Goal: Task Accomplishment & Management: Use online tool/utility

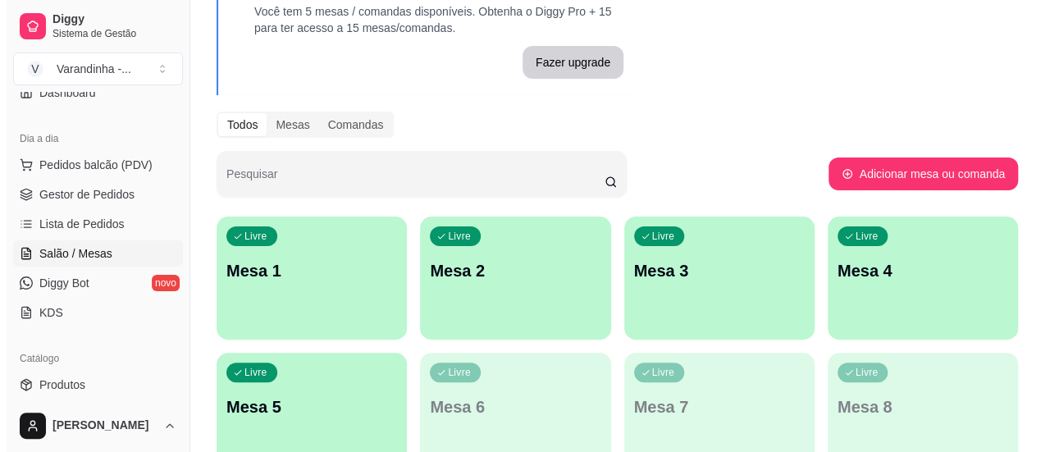
scroll to position [164, 0]
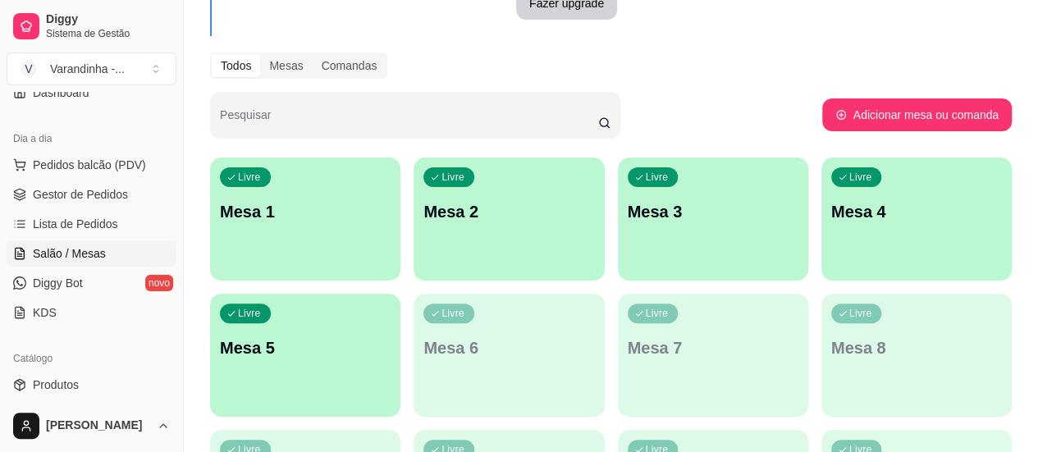
click at [277, 224] on div "Livre Mesa 1" at bounding box center [305, 209] width 190 height 103
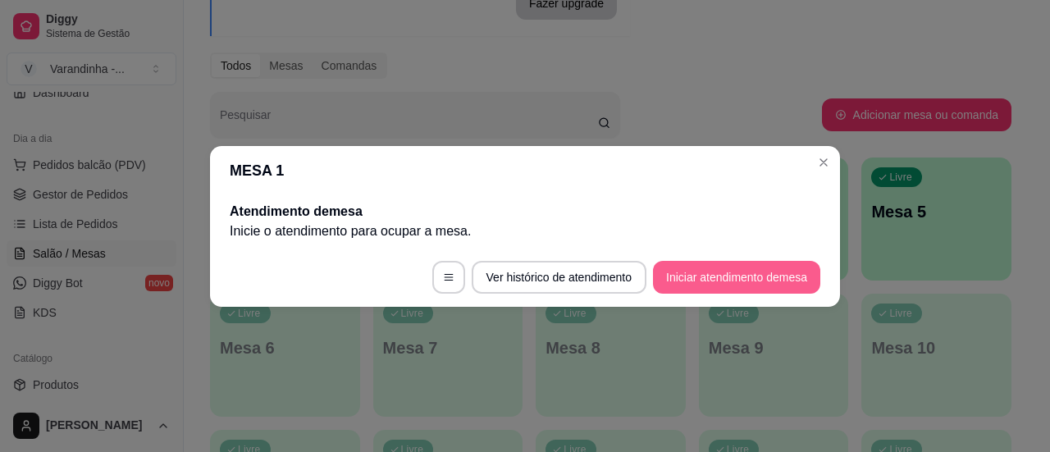
click at [712, 268] on button "Iniciar atendimento de mesa" at bounding box center [736, 277] width 167 height 33
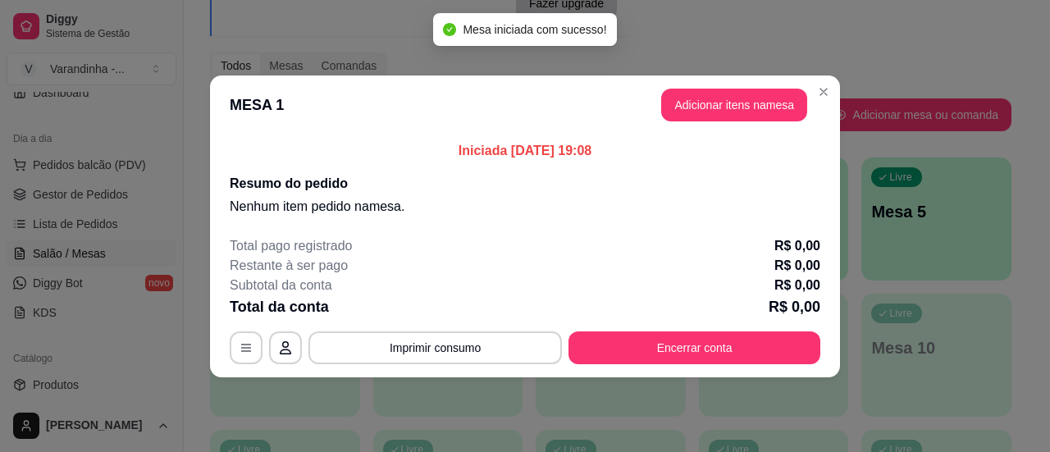
click at [740, 98] on button "Adicionar itens na mesa" at bounding box center [734, 105] width 146 height 33
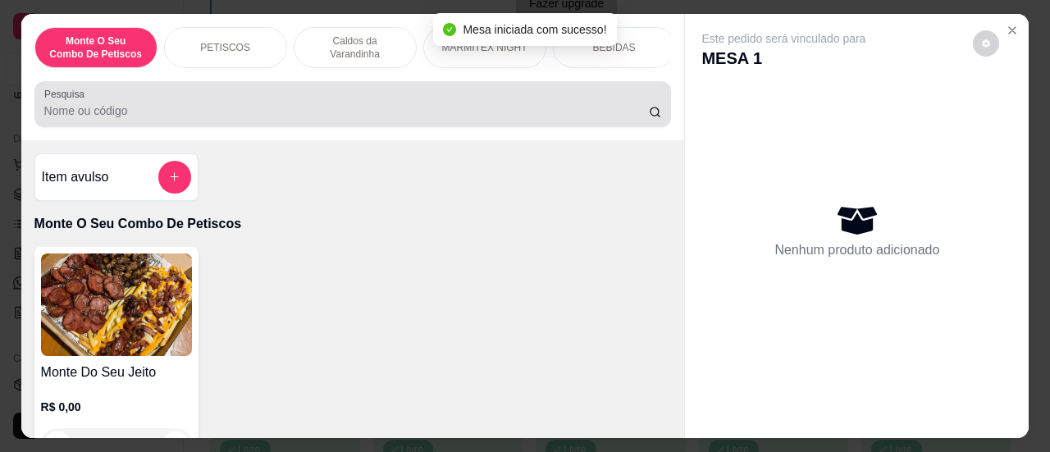
click at [309, 118] on input "Pesquisa" at bounding box center [346, 111] width 605 height 16
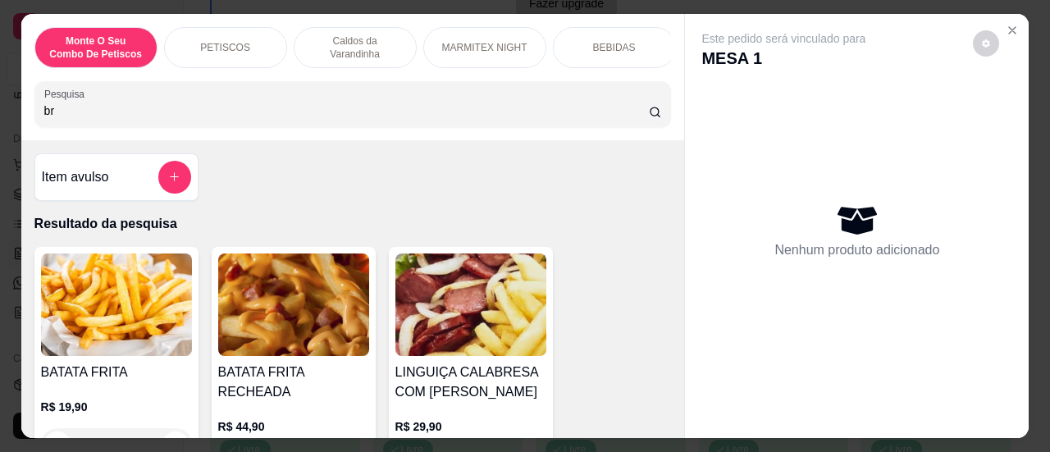
type input "bra"
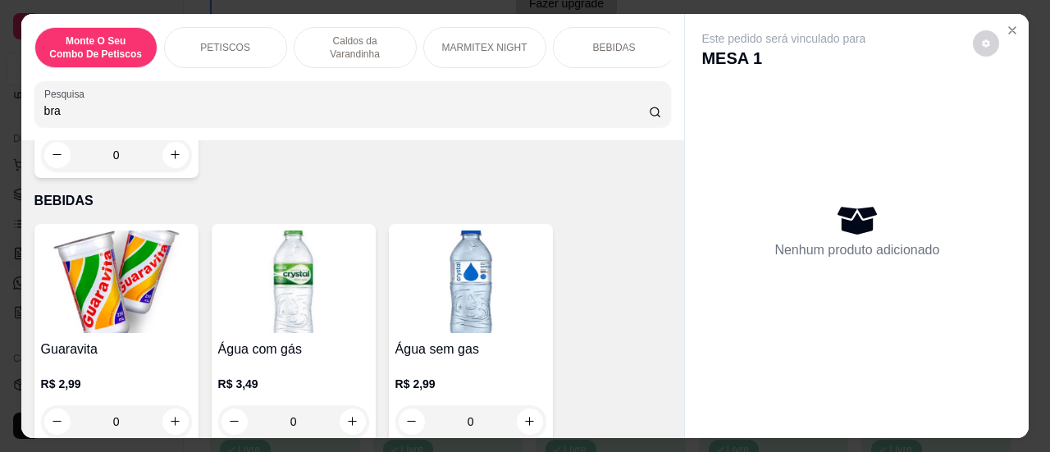
scroll to position [2530, 0]
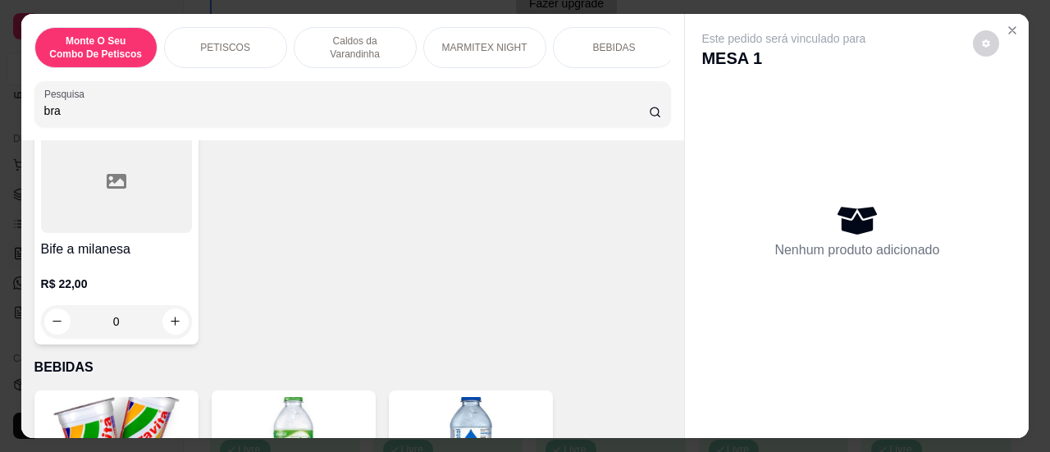
click at [0, 116] on div "Monte O Seu Combo De Petiscos PETISCOS Caldos da Varandinha MARMITEX NIGHT BEBI…" at bounding box center [525, 226] width 1050 height 452
type input "b"
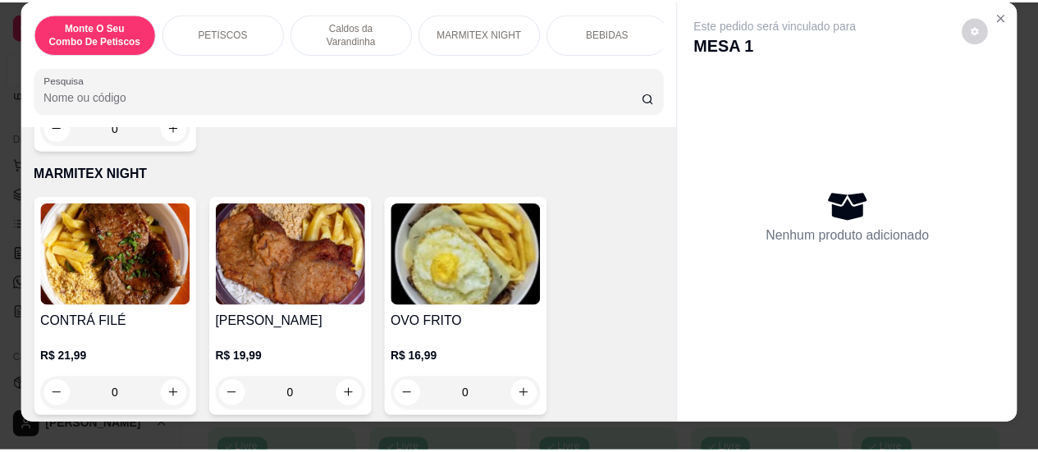
scroll to position [0, 0]
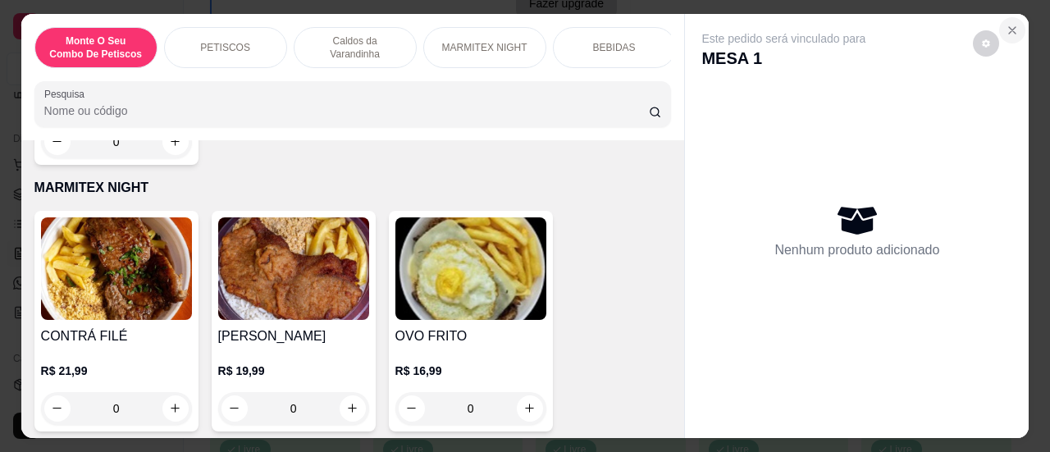
click at [1009, 27] on icon "Close" at bounding box center [1012, 30] width 7 height 7
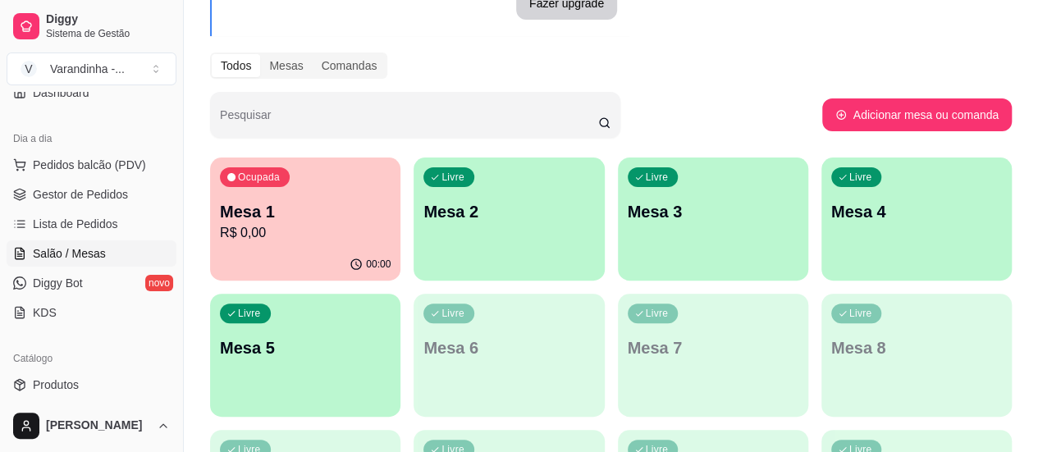
click at [281, 221] on p "Mesa 1" at bounding box center [305, 211] width 171 height 23
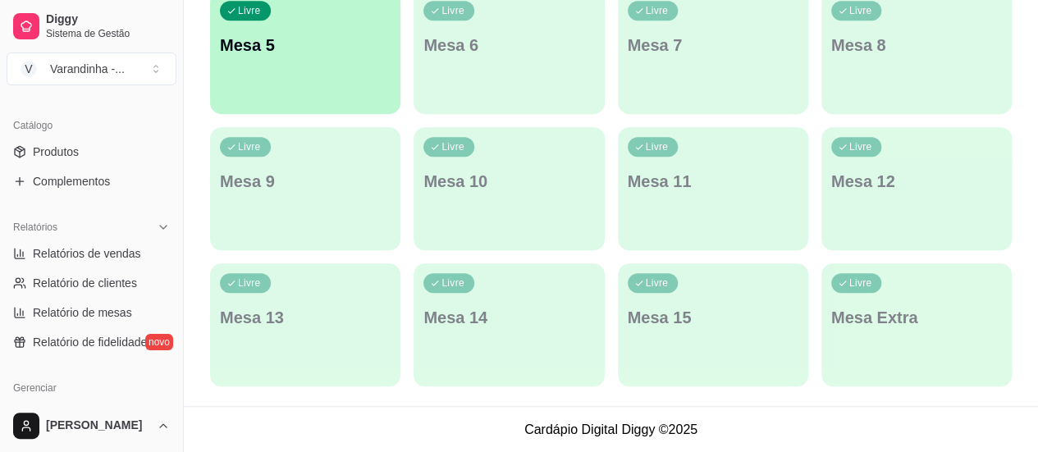
scroll to position [410, 0]
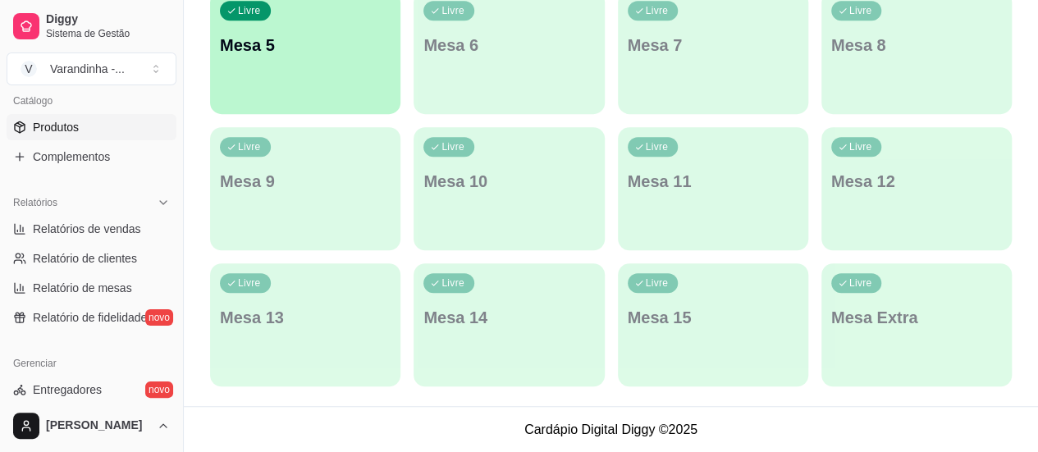
click at [58, 121] on span "Produtos" at bounding box center [56, 127] width 46 height 16
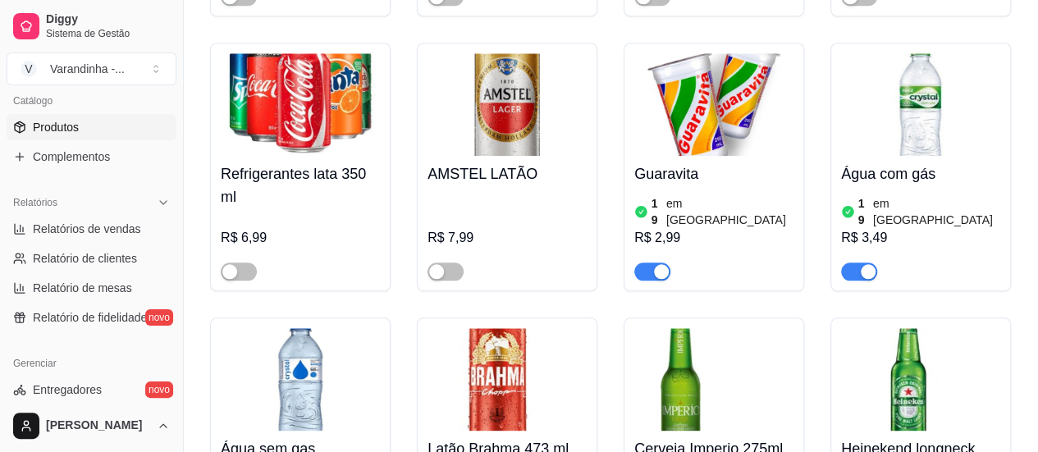
scroll to position [7304, 0]
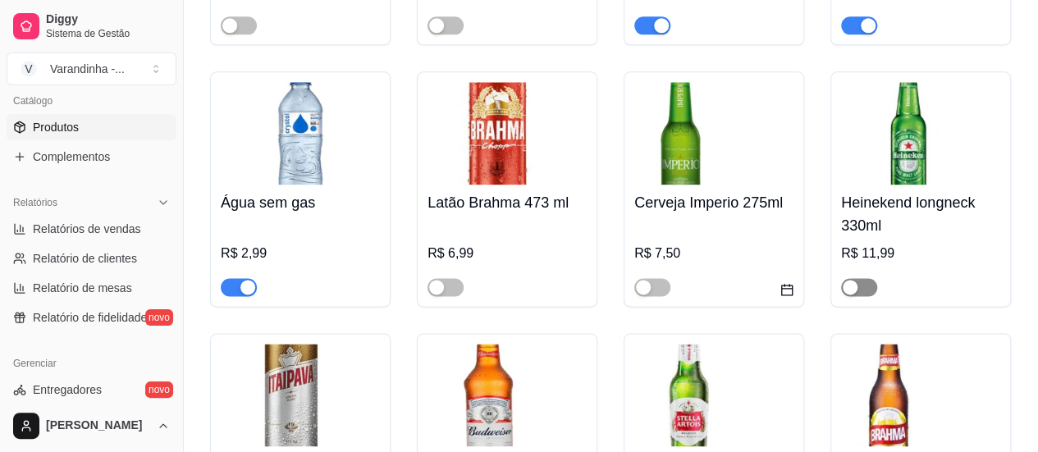
click at [868, 278] on span "button" at bounding box center [859, 287] width 36 height 18
click at [444, 278] on button "button" at bounding box center [446, 287] width 36 height 18
click at [657, 278] on span "button" at bounding box center [652, 287] width 36 height 18
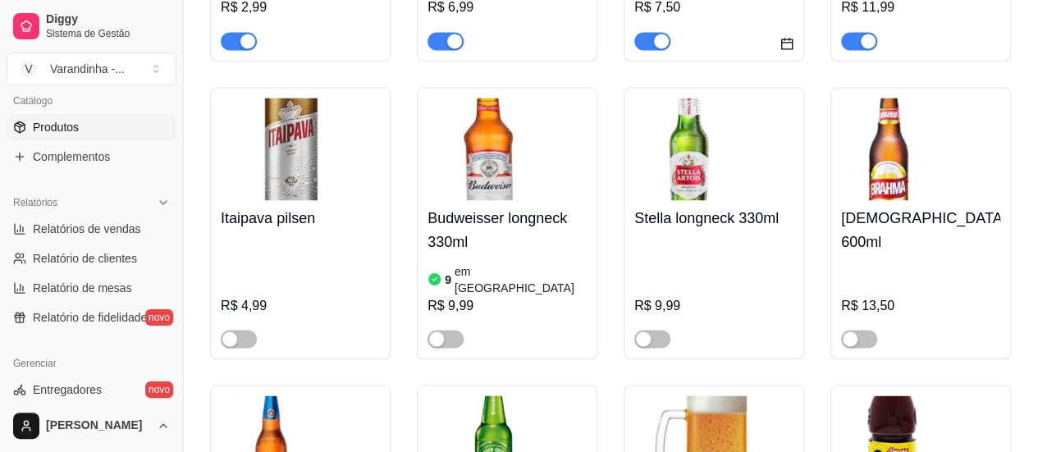
scroll to position [7714, 0]
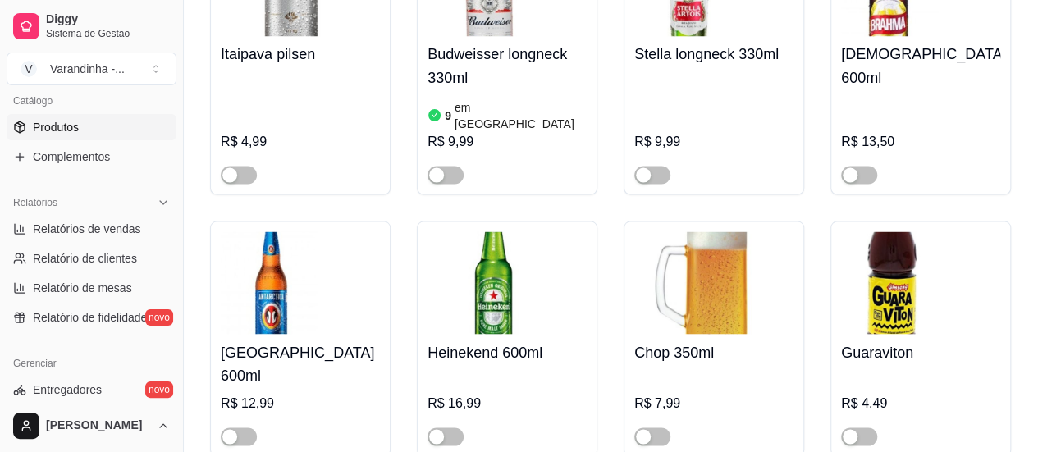
click at [442, 372] on div "Heinekend 600ml R$ 16,99" at bounding box center [507, 339] width 181 height 236
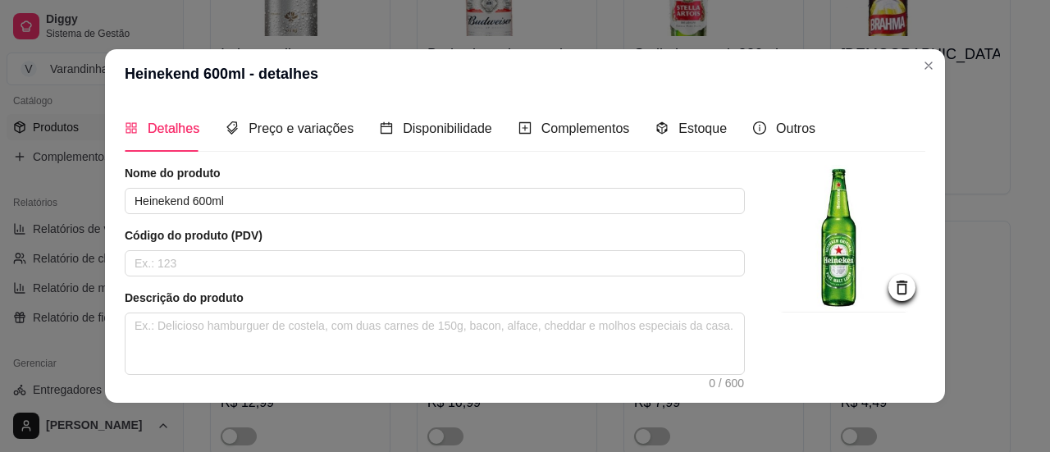
click at [926, 80] on header "Heinekend 600ml - detalhes" at bounding box center [525, 73] width 840 height 49
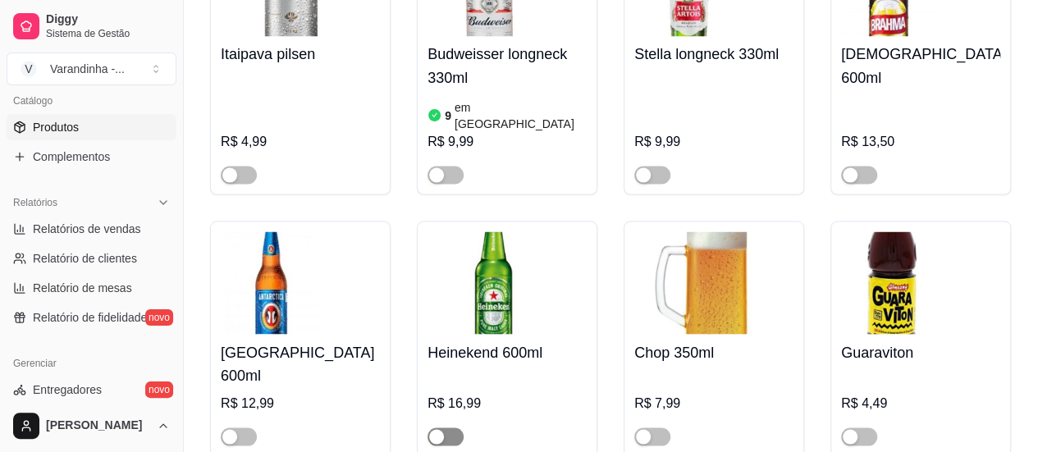
click at [453, 428] on span "button" at bounding box center [446, 437] width 36 height 18
click at [242, 428] on span "button" at bounding box center [239, 437] width 36 height 18
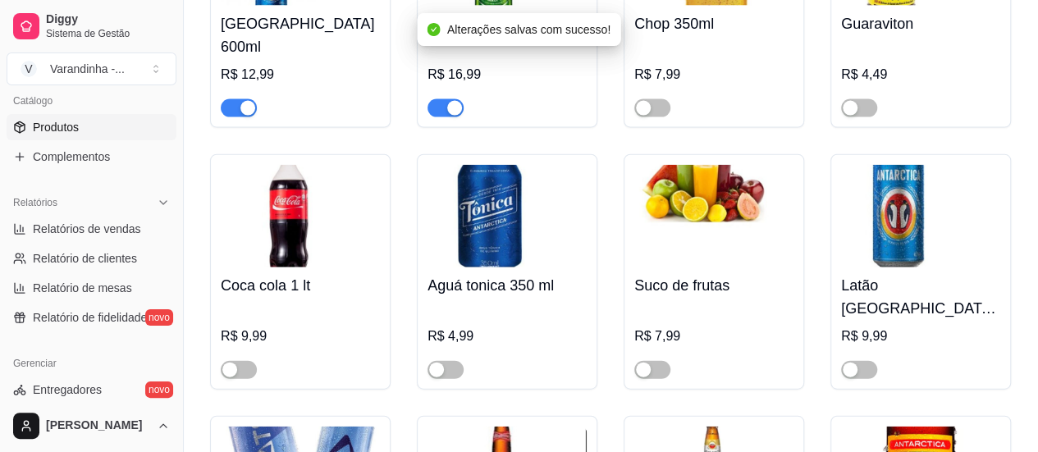
scroll to position [8288, 0]
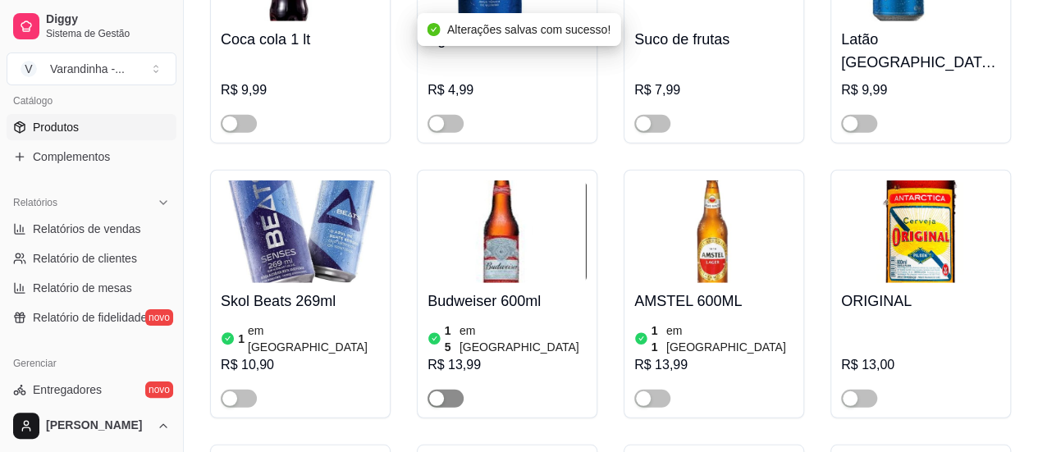
click at [451, 390] on span "button" at bounding box center [446, 399] width 36 height 18
click at [661, 390] on span "button" at bounding box center [652, 399] width 36 height 18
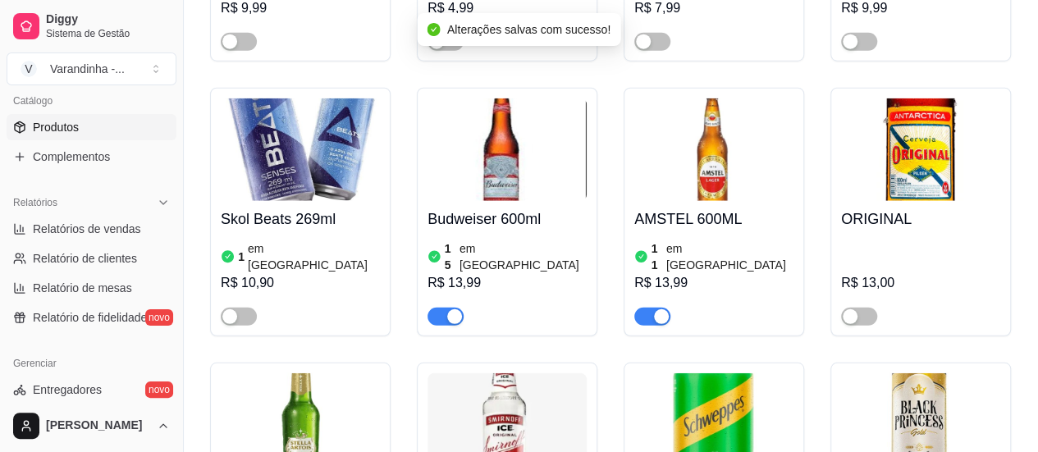
scroll to position [8452, 0]
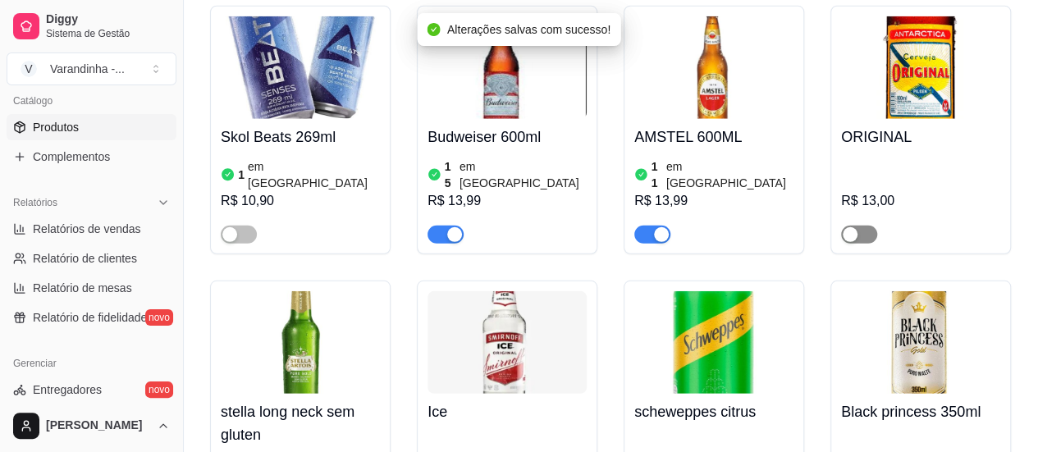
click at [855, 227] on div "button" at bounding box center [850, 234] width 15 height 15
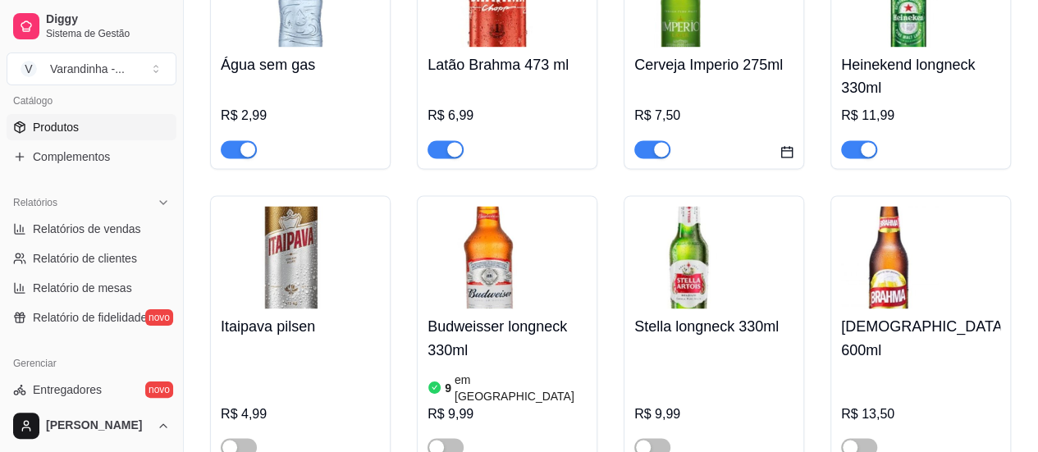
scroll to position [7468, 0]
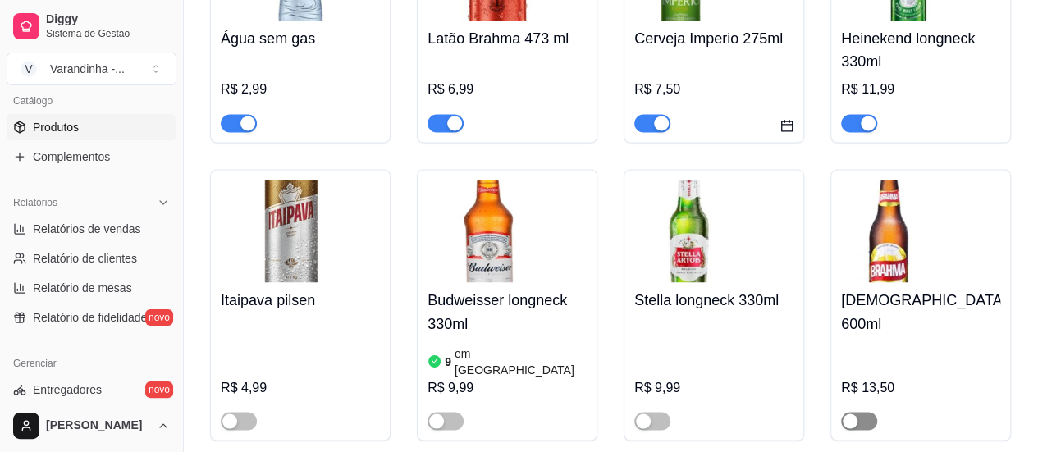
click at [863, 412] on span "button" at bounding box center [859, 421] width 36 height 18
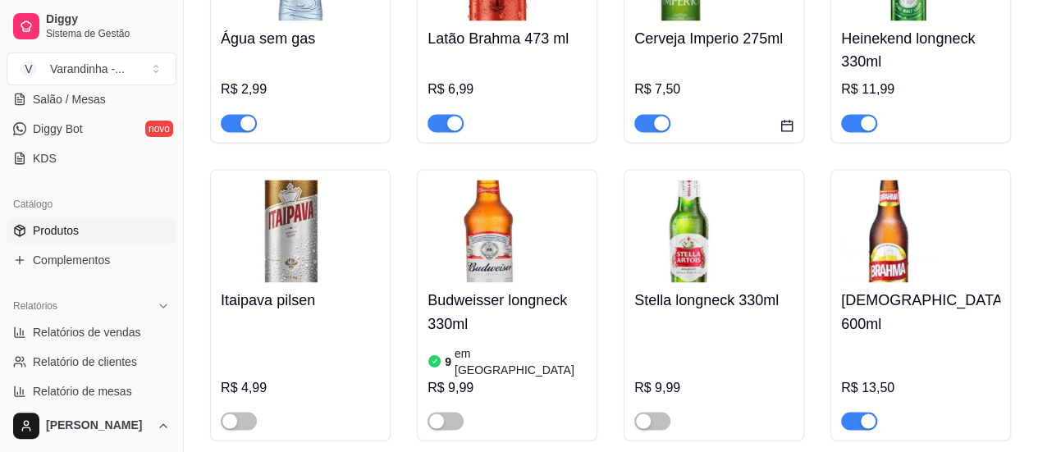
scroll to position [328, 0]
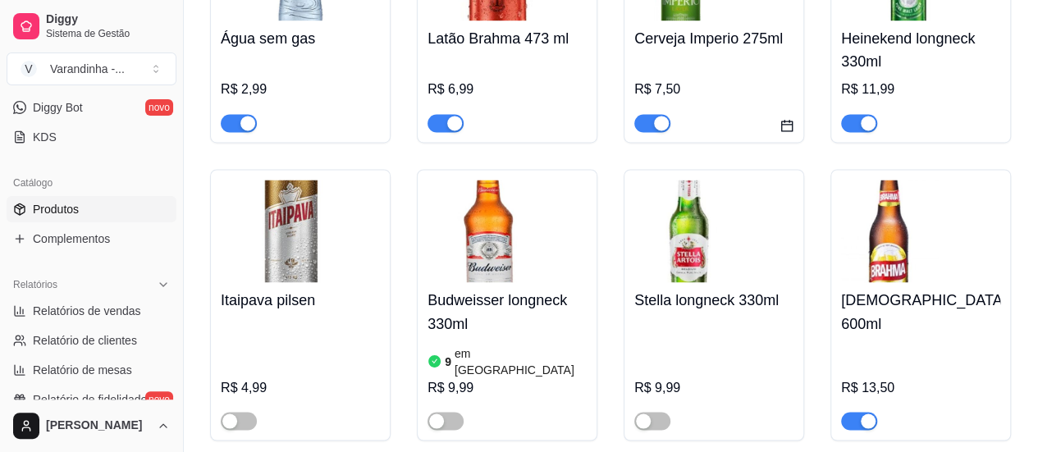
click at [83, 200] on link "Produtos" at bounding box center [92, 209] width 170 height 26
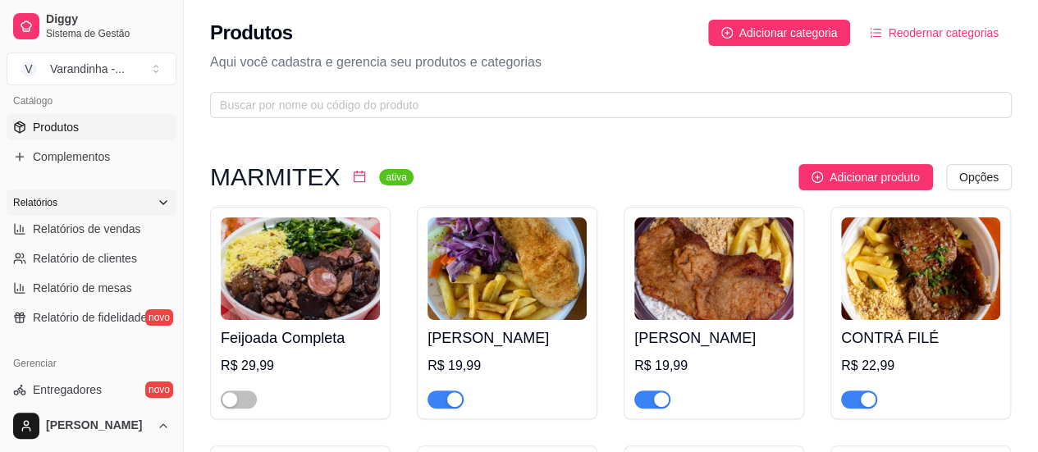
scroll to position [82, 0]
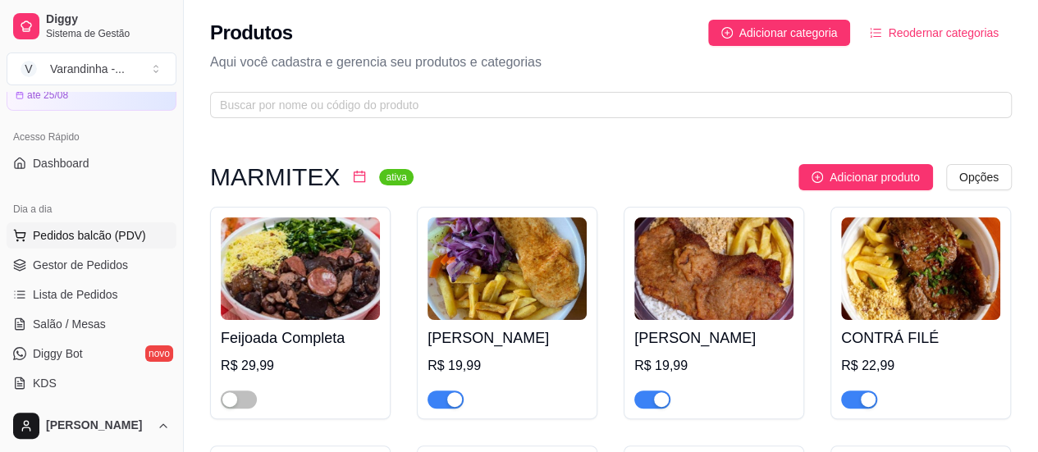
click at [90, 240] on span "Pedidos balcão (PDV)" at bounding box center [89, 235] width 113 height 16
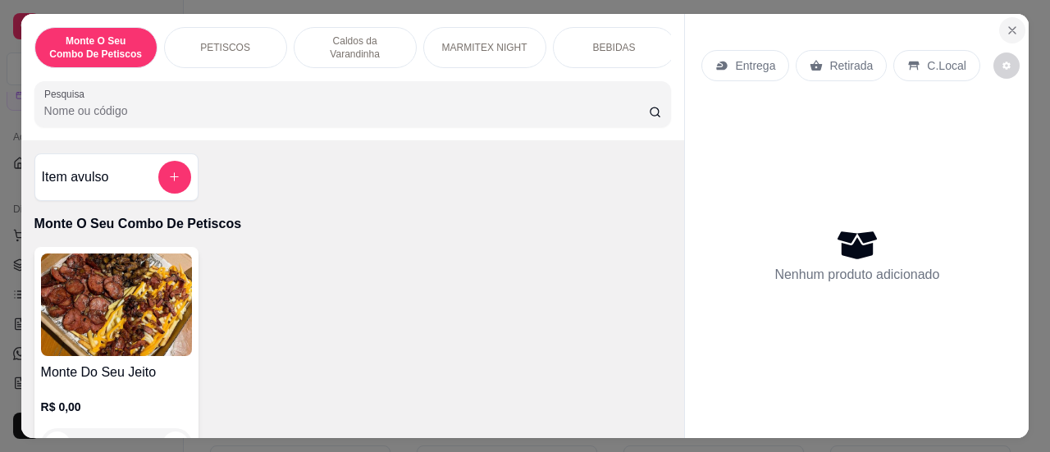
click at [1009, 27] on icon "Close" at bounding box center [1012, 30] width 7 height 7
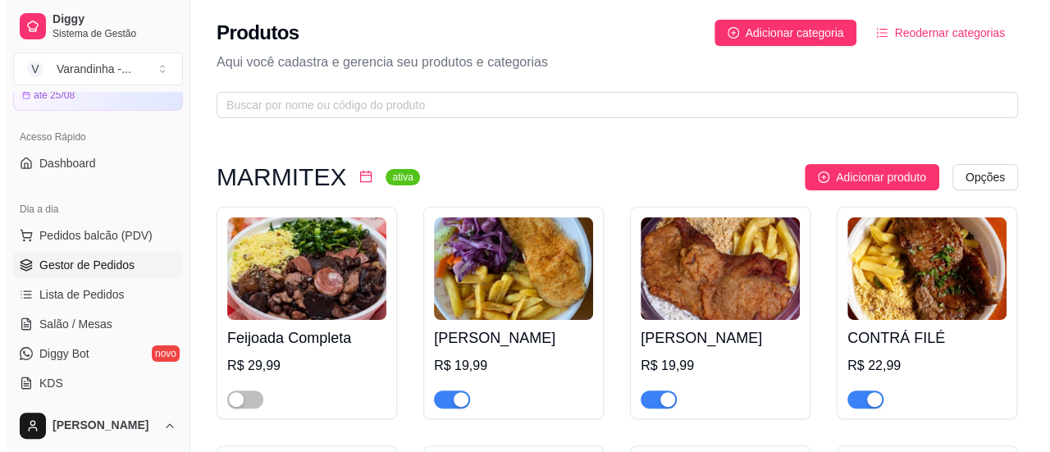
scroll to position [164, 0]
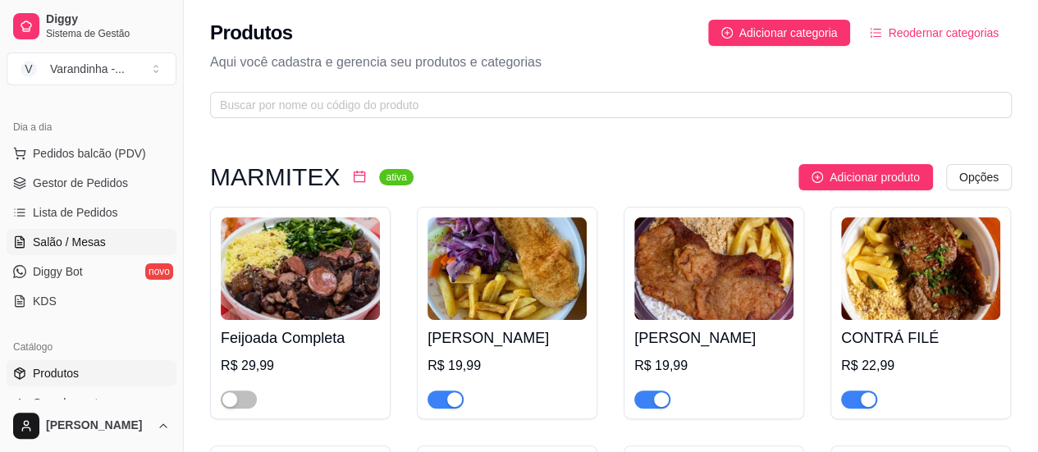
click at [77, 235] on span "Salão / Mesas" at bounding box center [69, 242] width 73 height 16
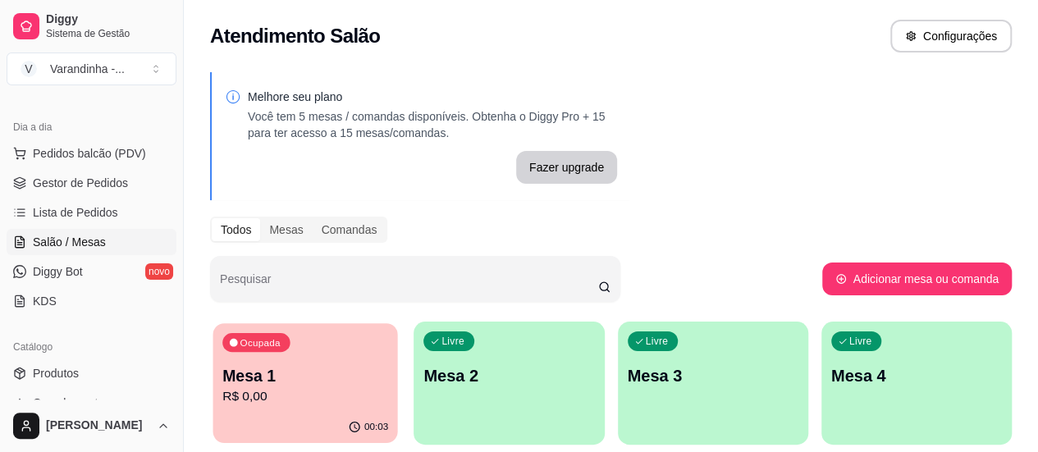
click at [284, 383] on p "Mesa 1" at bounding box center [305, 376] width 166 height 22
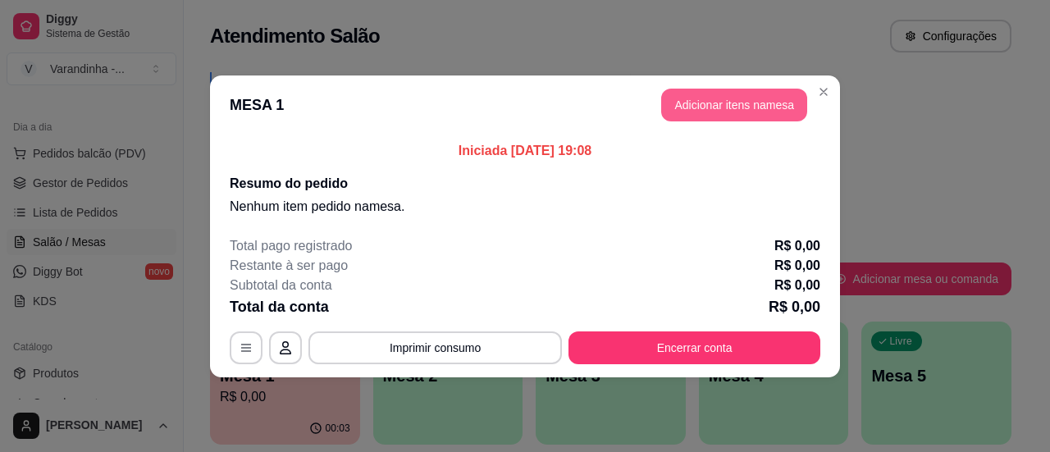
click at [776, 103] on button "Adicionar itens na mesa" at bounding box center [734, 105] width 146 height 33
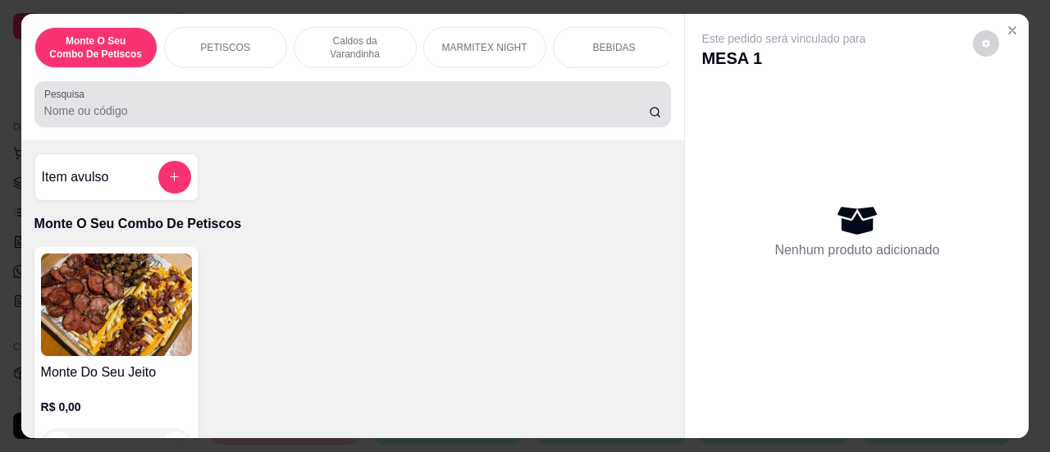
click at [258, 116] on input "Pesquisa" at bounding box center [346, 111] width 605 height 16
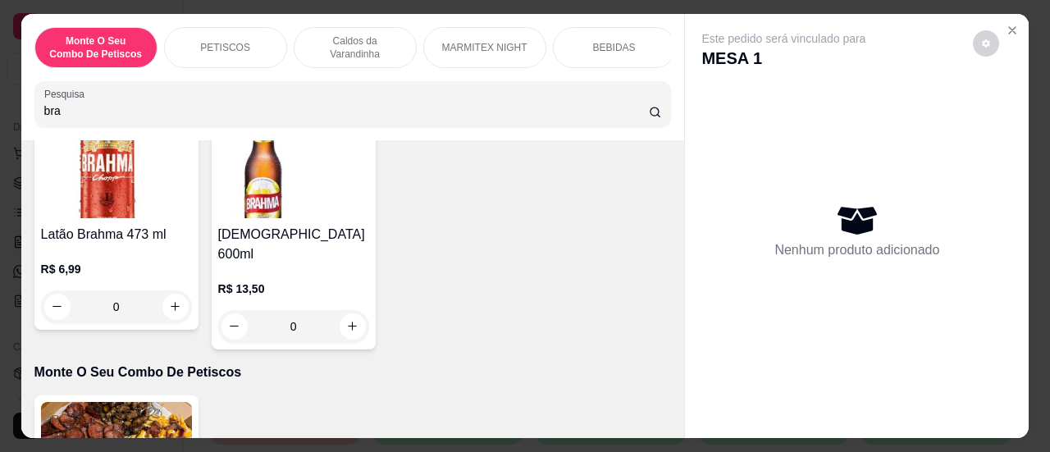
scroll to position [246, 0]
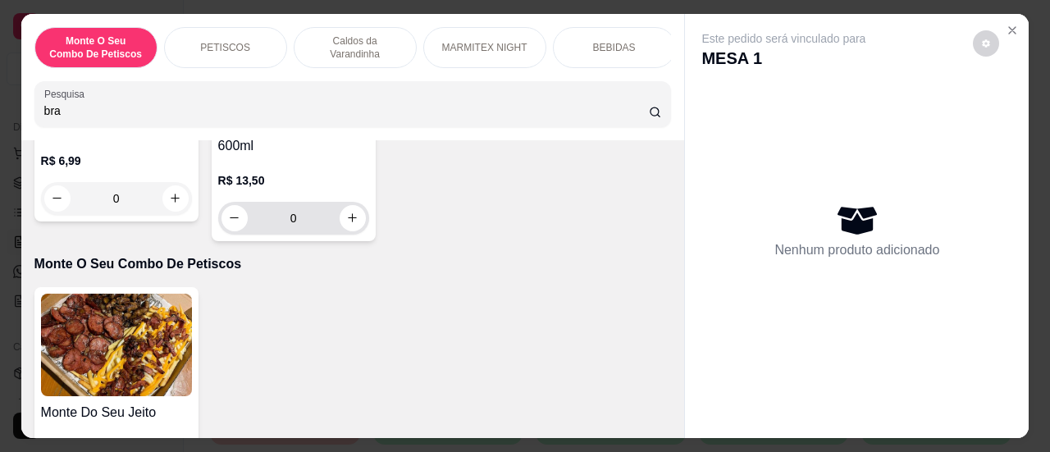
type input "bra"
click at [350, 212] on icon "increase-product-quantity" at bounding box center [352, 218] width 12 height 12
type input "1"
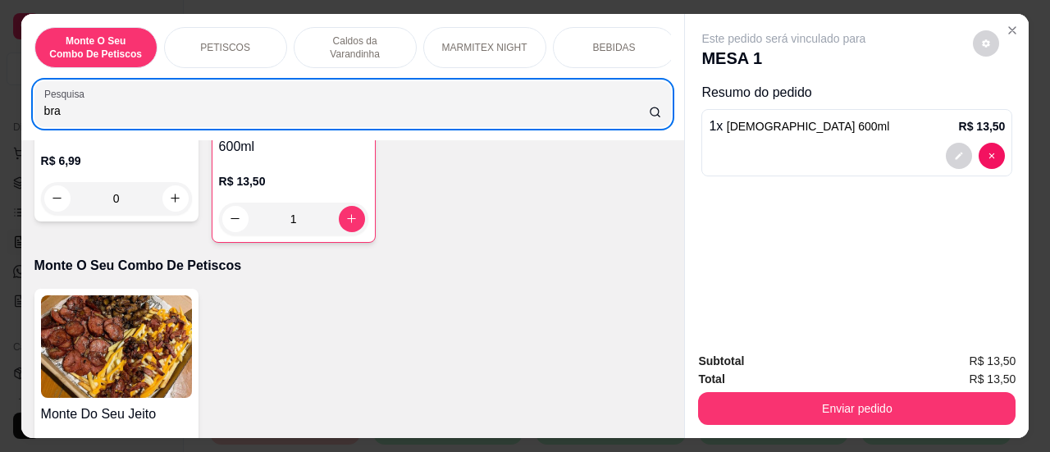
drag, startPoint x: 379, startPoint y: 106, endPoint x: 0, endPoint y: 103, distance: 379.1
click at [0, 103] on div "Monte O Seu Combo De Petiscos PETISCOS Caldos da Varandinha MARMITEX NIGHT BEBI…" at bounding box center [525, 226] width 1050 height 452
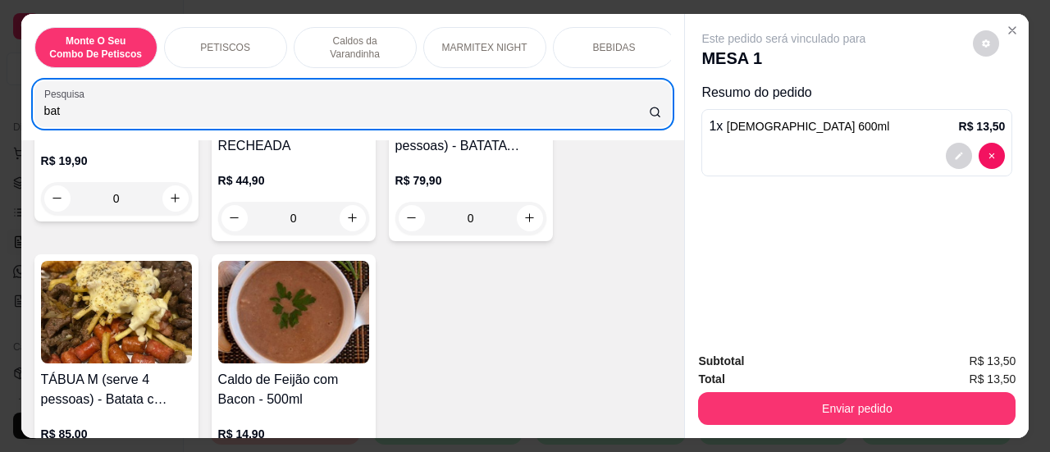
scroll to position [1006, 0]
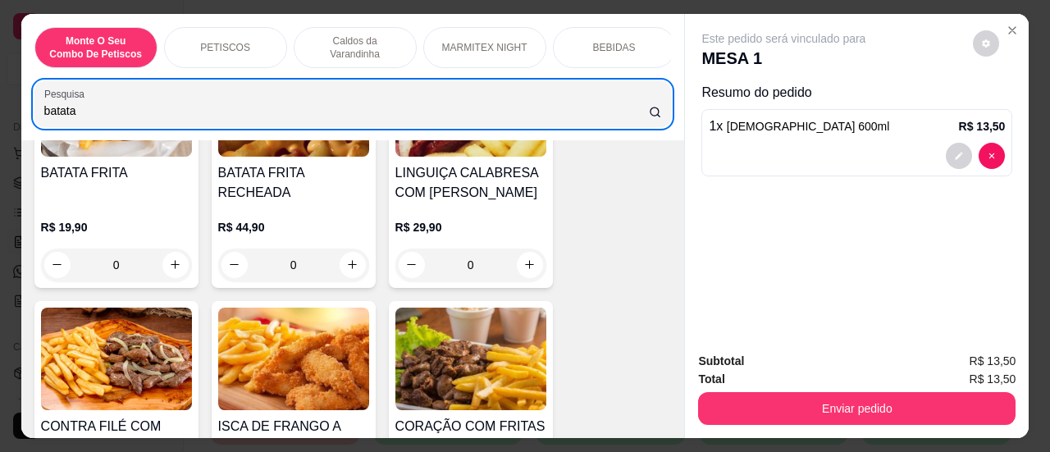
type input "batata"
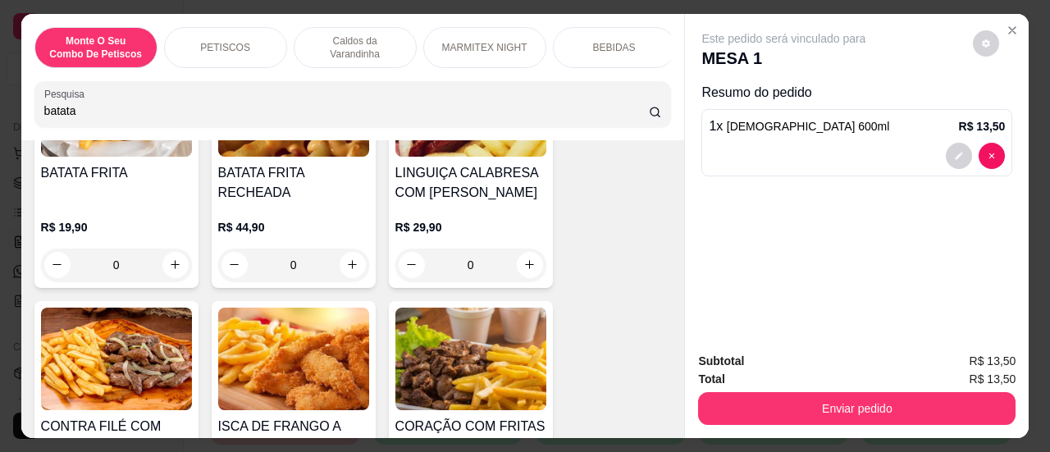
click at [346, 262] on div "0" at bounding box center [293, 265] width 151 height 33
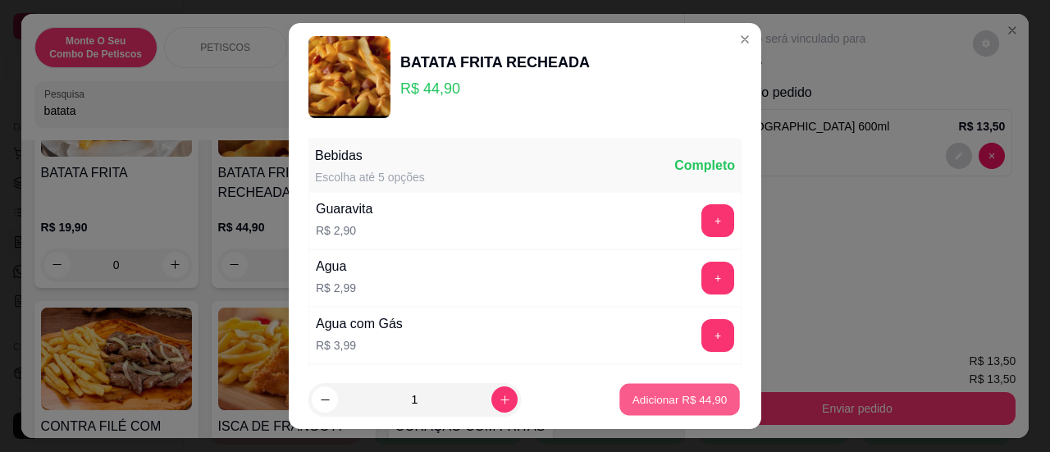
click at [656, 397] on p "Adicionar R$ 44,90" at bounding box center [680, 400] width 95 height 16
type input "1"
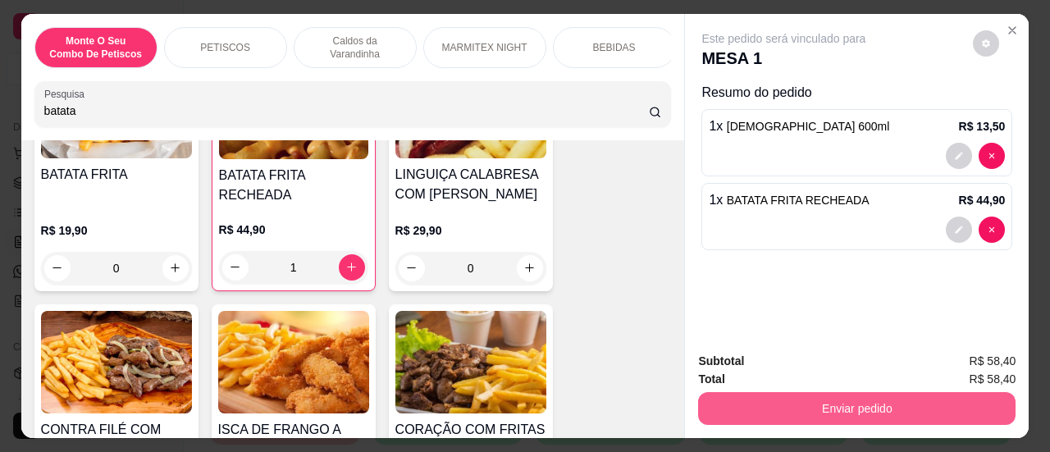
click at [821, 408] on button "Enviar pedido" at bounding box center [857, 408] width 318 height 33
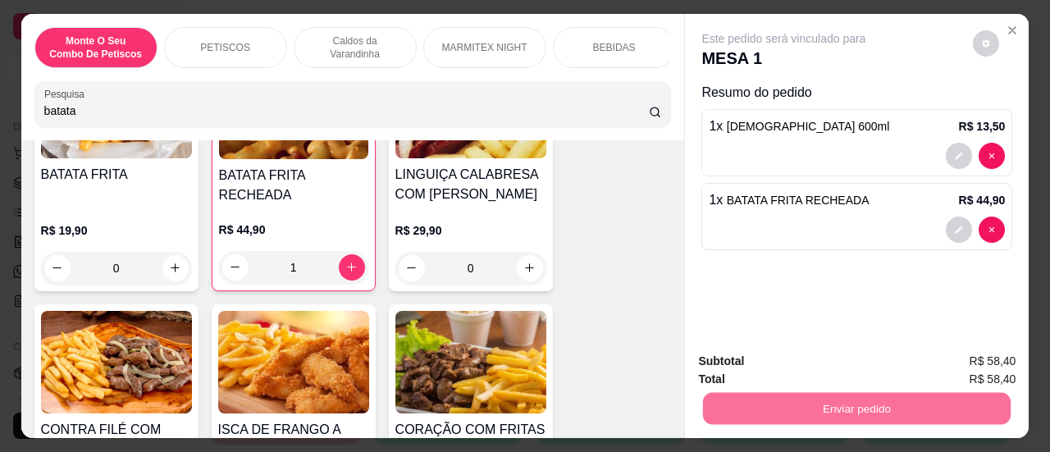
click at [959, 368] on button "Sim, quero registrar" at bounding box center [959, 362] width 122 height 31
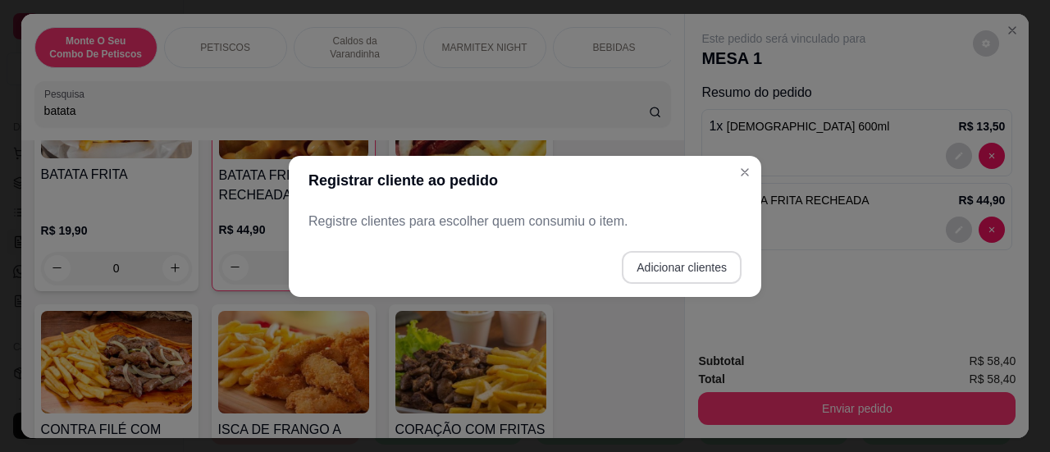
click at [681, 272] on button "Adicionar clientes" at bounding box center [682, 267] width 120 height 33
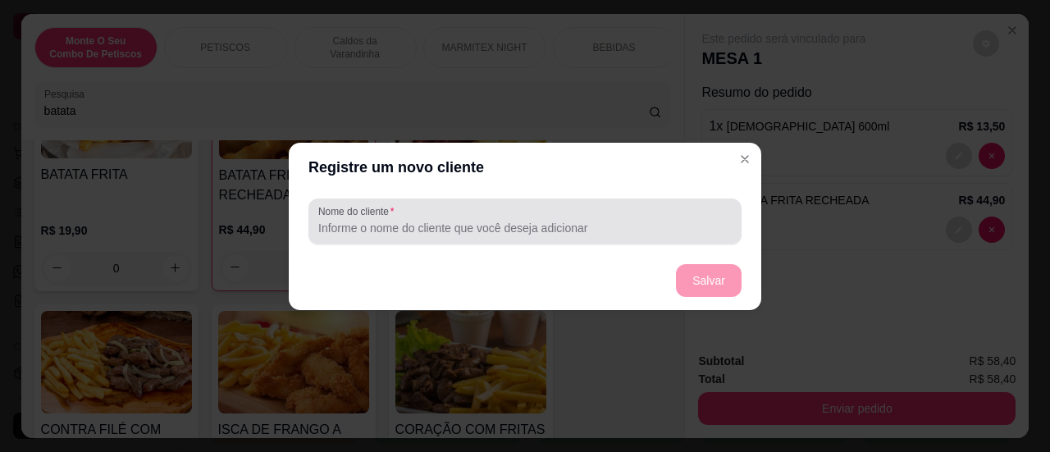
click at [533, 229] on input "Nome do cliente" at bounding box center [525, 228] width 414 height 16
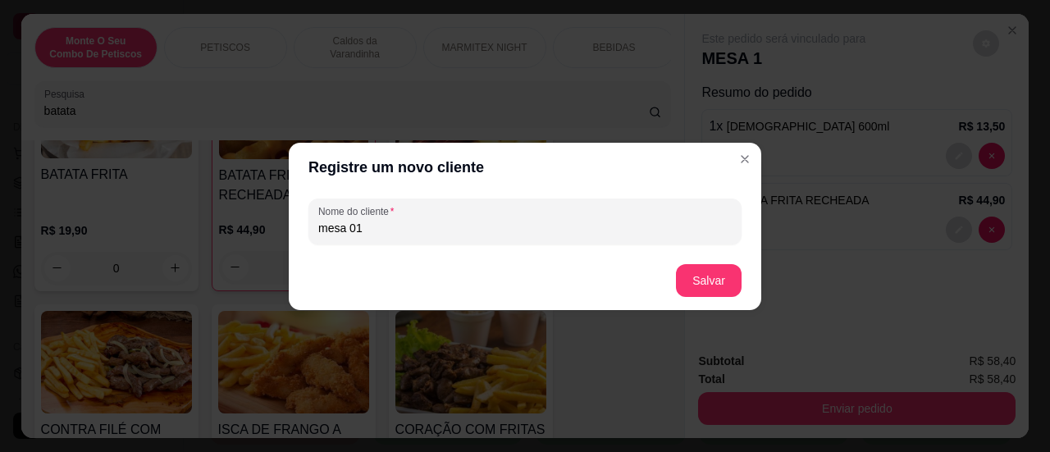
type input "mesa 01"
click at [734, 275] on button "Salvar" at bounding box center [709, 280] width 64 height 32
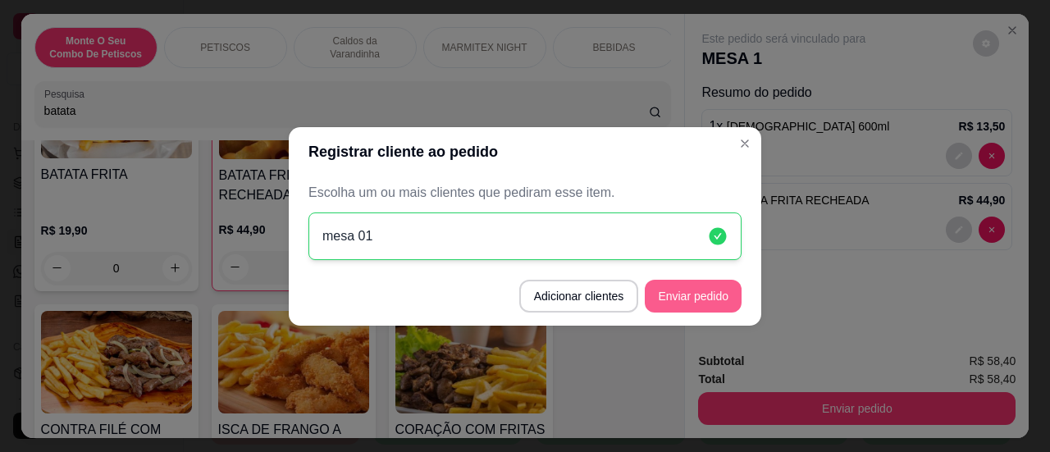
click at [715, 301] on button "Enviar pedido" at bounding box center [693, 296] width 97 height 33
